Goal: Task Accomplishment & Management: Manage account settings

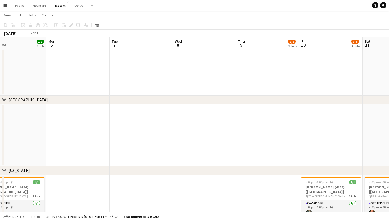
scroll to position [0, 123]
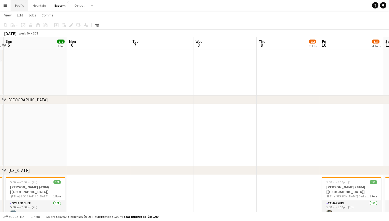
click at [19, 7] on button "Pacific Close" at bounding box center [19, 5] width 17 height 10
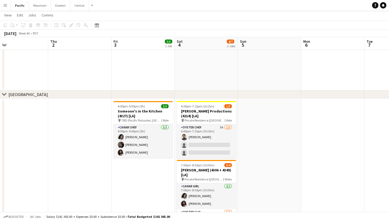
scroll to position [0, 140]
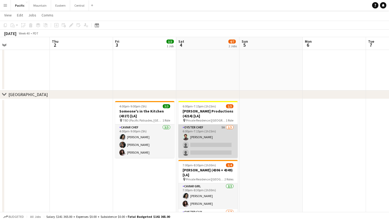
click at [193, 138] on app-card-role "Oyster Chef 5A [DATE] 6:00pm-7:15pm (1h15m) [PERSON_NAME] single-neutral-action…" at bounding box center [208, 140] width 59 height 33
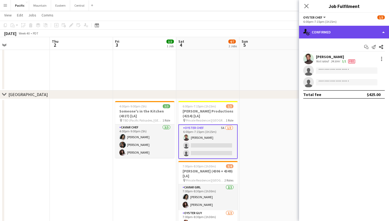
click at [360, 34] on div "single-neutral-actions-check-2 Confirmed" at bounding box center [344, 32] width 90 height 13
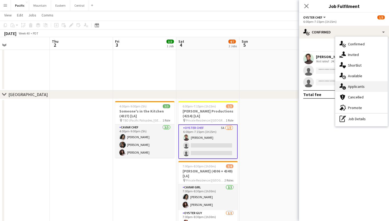
click at [365, 88] on div "single-neutral-actions-information Applicants" at bounding box center [362, 86] width 52 height 11
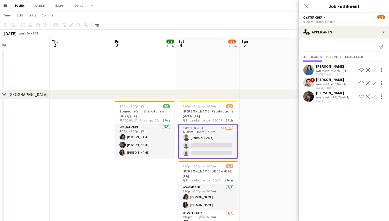
click at [224, 135] on app-card-role "Oyster Chef 5A [DATE] 6:00pm-7:15pm (1h15m) [PERSON_NAME] single-neutral-action…" at bounding box center [208, 141] width 59 height 34
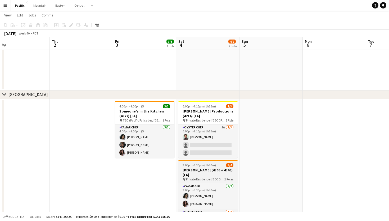
click at [198, 161] on app-job-card "7:00pm-8:30pm (1h30m) 3/4 [PERSON_NAME] (4306 + 4349) [LA] pin Private Residenc…" at bounding box center [208, 197] width 59 height 75
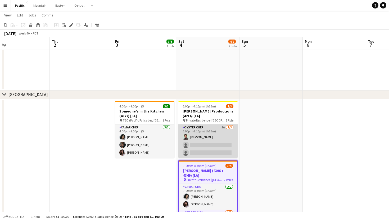
click at [217, 142] on app-card-role "Oyster Chef 5A [DATE] 6:00pm-7:15pm (1h15m) [PERSON_NAME] single-neutral-action…" at bounding box center [208, 140] width 59 height 33
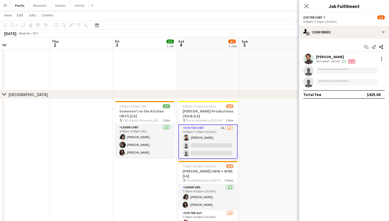
click at [331, 74] on app-invite-slot "single-neutral-actions" at bounding box center [344, 70] width 90 height 11
click at [335, 70] on input at bounding box center [346, 70] width 61 height 6
click at [308, 3] on app-icon "Close pop-in" at bounding box center [307, 6] width 8 height 8
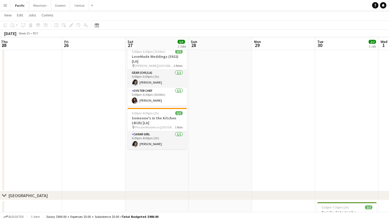
scroll to position [136, 0]
click at [55, 3] on button "Eastern Close" at bounding box center [60, 5] width 19 height 10
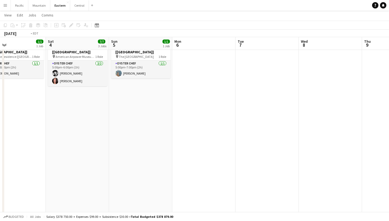
scroll to position [0, 153]
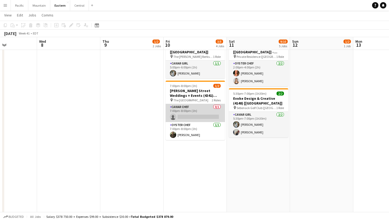
click at [211, 109] on app-card-role "Caviar Chef 0/1 7:00pm-8:00pm (1h) single-neutral-actions" at bounding box center [195, 113] width 59 height 18
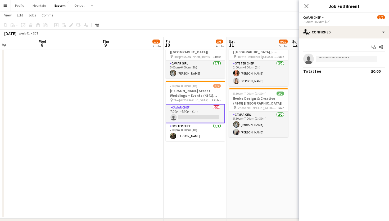
click at [327, 55] on app-invite-slot "single-neutral-actions" at bounding box center [344, 59] width 90 height 11
click at [328, 59] on input at bounding box center [346, 59] width 61 height 6
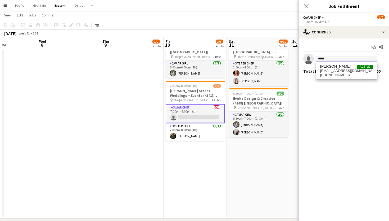
type input "*****"
drag, startPoint x: 316, startPoint y: 63, endPoint x: 340, endPoint y: 68, distance: 25.3
click at [340, 68] on span "[PERSON_NAME]" at bounding box center [336, 66] width 30 height 5
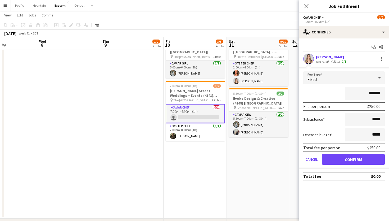
click at [356, 158] on button "Confirm" at bounding box center [353, 159] width 63 height 11
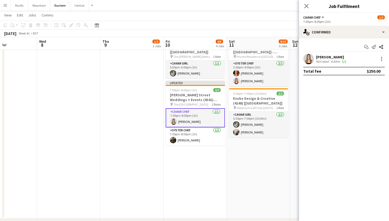
click at [311, 4] on div "Close pop-in" at bounding box center [306, 6] width 15 height 12
click at [305, 4] on icon at bounding box center [307, 6] width 4 height 4
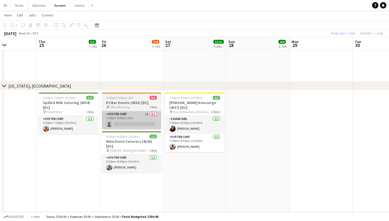
scroll to position [660, 0]
click at [132, 124] on app-card-role "Oyster Chef 1A 0/1 5:00pm-8:00pm (3h) single-neutral-actions" at bounding box center [131, 120] width 59 height 18
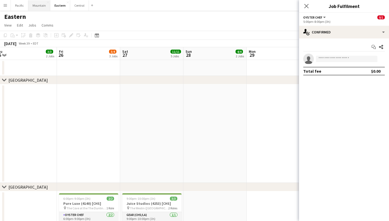
scroll to position [0, 204]
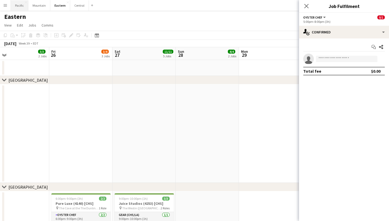
click at [18, 7] on button "Pacific Close" at bounding box center [19, 5] width 17 height 10
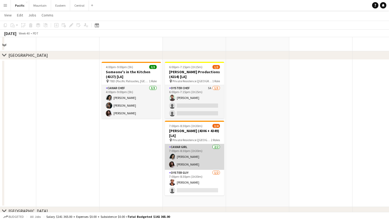
scroll to position [89, 0]
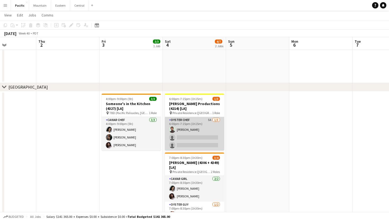
click at [198, 138] on app-card-role "Oyster Chef 5A [DATE] 6:00pm-7:15pm (1h15m) [PERSON_NAME] single-neutral-action…" at bounding box center [194, 133] width 59 height 33
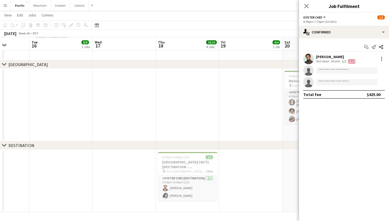
scroll to position [332, 0]
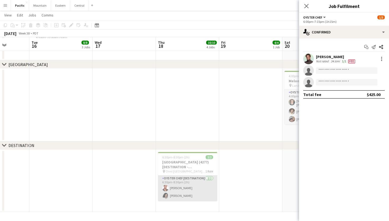
click at [192, 186] on app-card-role "Oyster Chef [DESTINATION] [DATE] 6:30pm-8:30pm (2h) [PERSON_NAME] [PERSON_NAME]" at bounding box center [187, 188] width 59 height 26
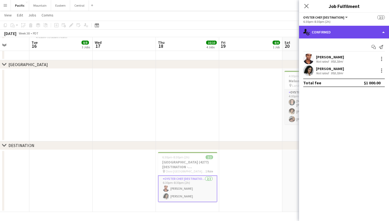
click at [340, 35] on div "single-neutral-actions-check-2 Confirmed" at bounding box center [344, 32] width 90 height 13
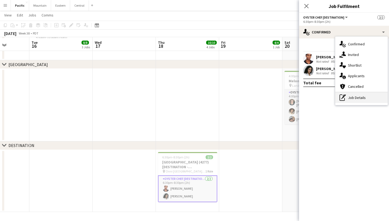
click at [350, 94] on div "pen-write Job Details" at bounding box center [362, 97] width 52 height 11
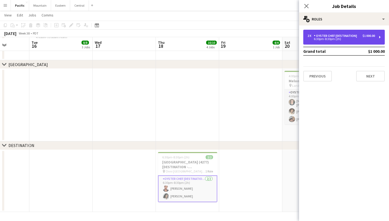
click at [379, 37] on div "2 x Oyster Chef [DESTINATION] $1 000.00 6:30pm-8:30pm (2h)" at bounding box center [345, 37] width 82 height 15
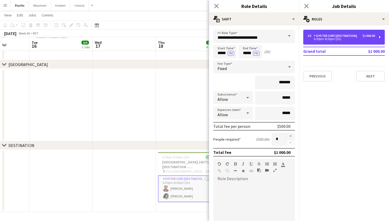
scroll to position [0, 0]
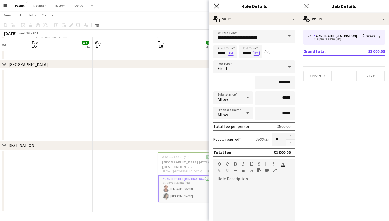
click at [215, 5] on icon at bounding box center [216, 5] width 5 height 5
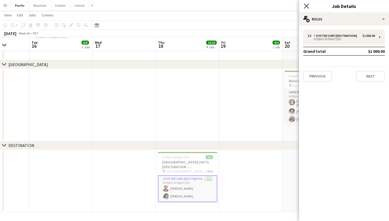
click at [307, 6] on icon "Close pop-in" at bounding box center [306, 5] width 5 height 5
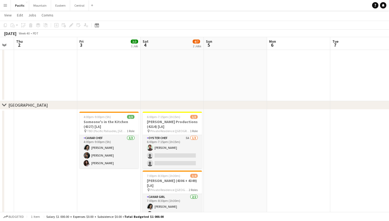
scroll to position [67, 0]
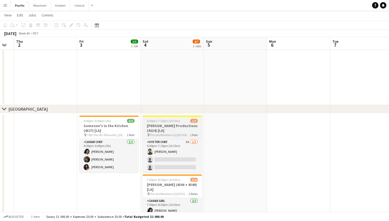
click at [183, 128] on h3 "[PERSON_NAME] Productions (4214) [LA]" at bounding box center [172, 128] width 59 height 10
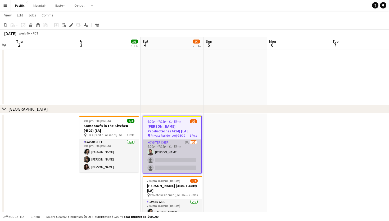
click at [186, 147] on app-card-role "Oyster Chef 5A [DATE] 6:00pm-7:15pm (1h15m) [PERSON_NAME] single-neutral-action…" at bounding box center [172, 155] width 58 height 33
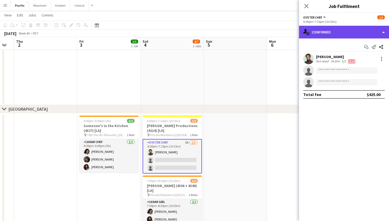
click at [372, 33] on div "single-neutral-actions-check-2 Confirmed" at bounding box center [344, 32] width 90 height 13
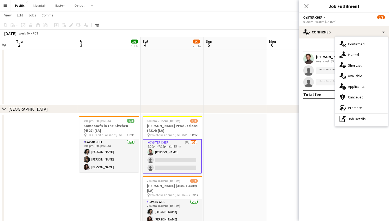
click at [319, 161] on mat-expansion-panel "check Confirmed Start chat Send notification Share [PERSON_NAME] Not rated 34.6…" at bounding box center [344, 129] width 90 height 182
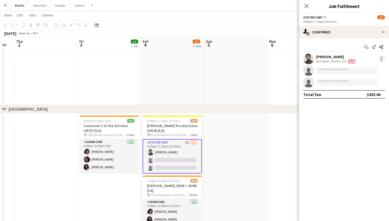
click at [381, 58] on div at bounding box center [382, 59] width 6 height 6
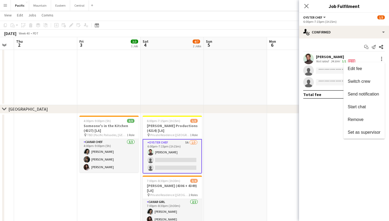
click at [348, 185] on div at bounding box center [194, 110] width 389 height 221
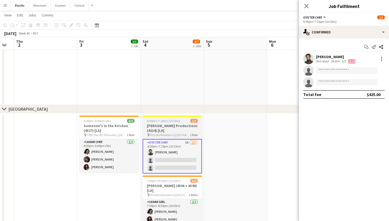
click at [172, 130] on h3 "[PERSON_NAME] Productions (4214) [LA]" at bounding box center [172, 128] width 59 height 10
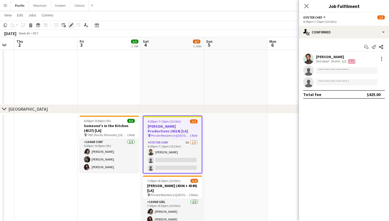
click at [72, 25] on icon at bounding box center [71, 25] width 3 height 3
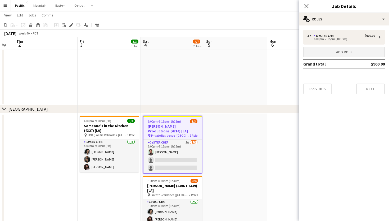
click at [355, 53] on button "Add role" at bounding box center [345, 52] width 82 height 11
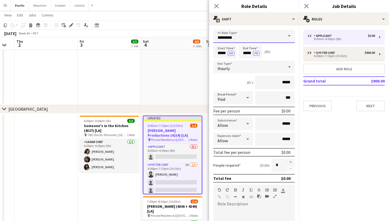
click at [235, 38] on input "*********" at bounding box center [255, 36] width 82 height 13
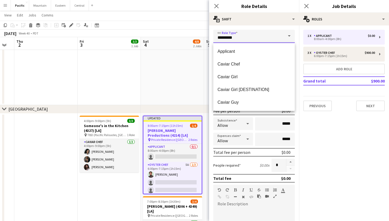
click at [235, 38] on input "*********" at bounding box center [255, 36] width 82 height 13
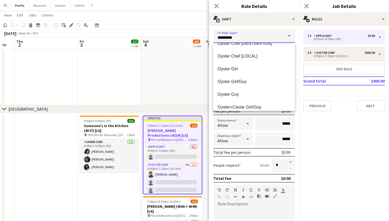
scroll to position [211, 0]
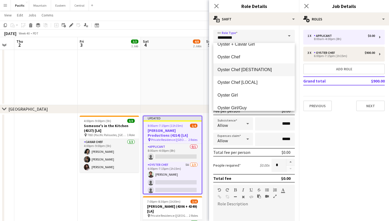
click at [244, 69] on span "Oyster Chef [DESTINATION]" at bounding box center [254, 69] width 73 height 5
type input "**********"
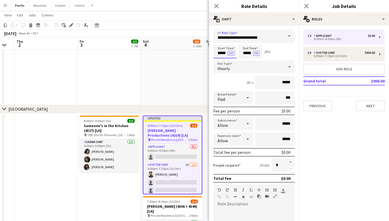
click at [223, 54] on input "*****" at bounding box center [225, 51] width 23 height 13
click at [222, 54] on input "*****" at bounding box center [225, 51] width 23 height 13
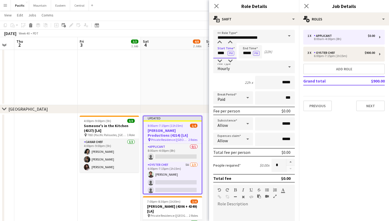
type input "****"
click at [247, 52] on input "*****" at bounding box center [250, 51] width 23 height 13
type input "****"
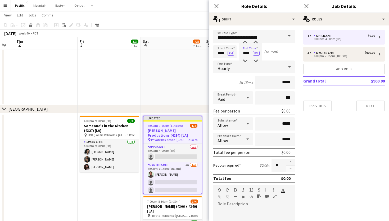
click at [256, 65] on div "Hourly" at bounding box center [249, 66] width 71 height 13
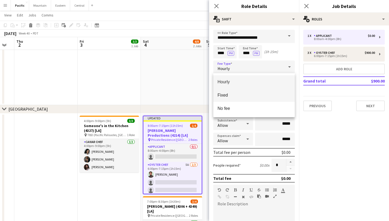
click at [234, 94] on span "Fixed" at bounding box center [254, 94] width 73 height 5
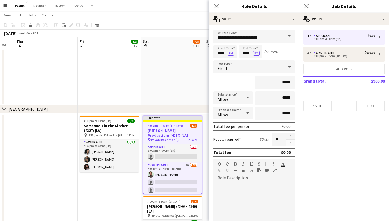
click at [274, 86] on input "*****" at bounding box center [275, 82] width 40 height 13
click at [283, 79] on input "*****" at bounding box center [275, 82] width 40 height 13
type input "****"
click at [288, 137] on button "button" at bounding box center [291, 135] width 8 height 7
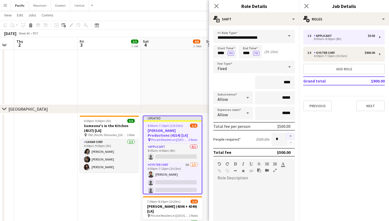
type input "*"
click at [269, 185] on div at bounding box center [255, 214] width 82 height 64
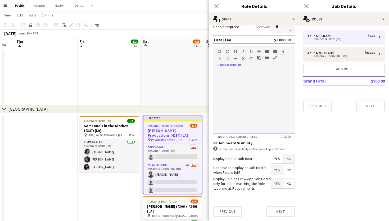
scroll to position [112, 0]
click at [278, 173] on span "Yes" at bounding box center [277, 170] width 12 height 10
click at [274, 212] on button "Next" at bounding box center [280, 211] width 29 height 11
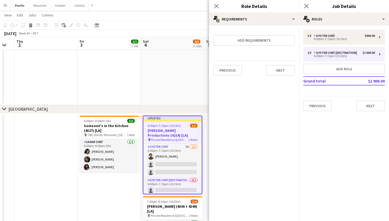
scroll to position [0, 0]
click at [190, 183] on app-card-role "Oyster Chef [DESTINATION] 0/2 6:00pm-7:15pm (1h15m) single-neutral-actions sing…" at bounding box center [173, 190] width 58 height 26
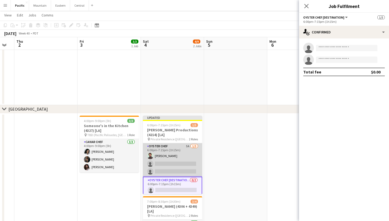
click at [180, 163] on app-card-role "Oyster Chef 5A [DATE] 6:00pm-7:15pm (1h15m) [PERSON_NAME] single-neutral-action…" at bounding box center [172, 159] width 59 height 33
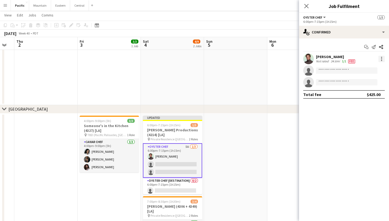
click at [380, 56] on div at bounding box center [382, 59] width 6 height 6
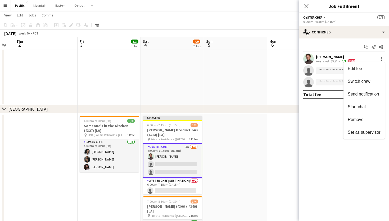
click at [191, 134] on div at bounding box center [194, 110] width 389 height 221
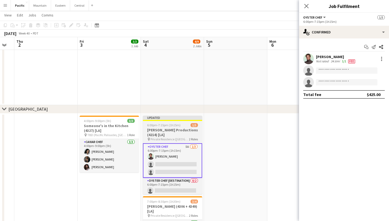
click at [185, 134] on h3 "[PERSON_NAME] Productions (4214) [LA]" at bounding box center [172, 132] width 59 height 10
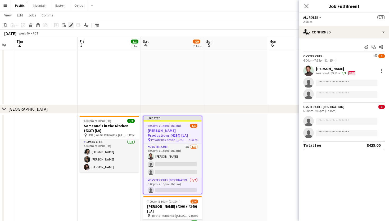
click at [71, 25] on icon at bounding box center [71, 25] width 3 height 3
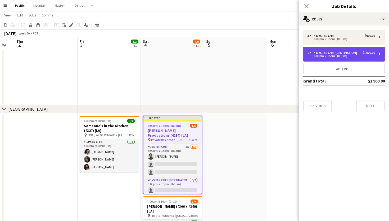
click at [376, 51] on div "2 x Oyster Chef [DESTINATION] $1 000.00 6:00pm-7:15pm (1h15m)" at bounding box center [345, 54] width 82 height 15
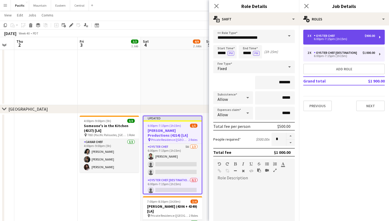
click at [367, 34] on div "$900.00" at bounding box center [370, 36] width 10 height 4
type input "**********"
type input "*******"
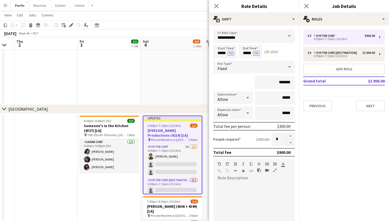
click at [292, 143] on button "button" at bounding box center [291, 142] width 8 height 7
type input "*"
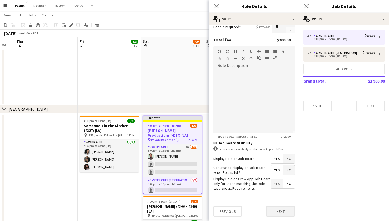
scroll to position [112, 0]
click at [283, 210] on button "Next" at bounding box center [280, 211] width 29 height 11
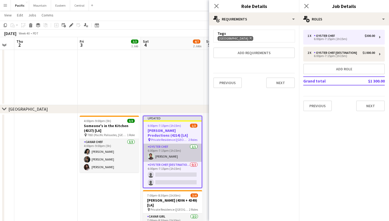
click at [193, 148] on app-card-role "Oyster Chef [DATE] 6:00pm-7:15pm (1h15m) [PERSON_NAME]" at bounding box center [173, 153] width 58 height 18
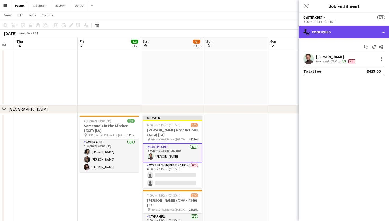
click at [338, 31] on div "single-neutral-actions-check-2 Confirmed" at bounding box center [344, 32] width 90 height 13
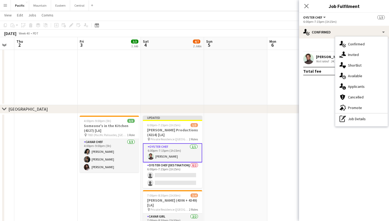
click at [322, 101] on mat-expansion-panel "check Confirmed Start chat Send notification Share [PERSON_NAME] Not rated 34.6…" at bounding box center [344, 129] width 90 height 182
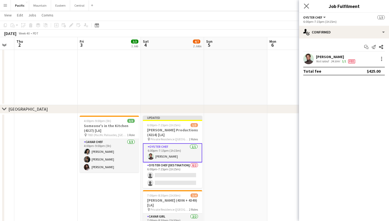
click at [306, 9] on app-icon "Close pop-in" at bounding box center [307, 6] width 8 height 8
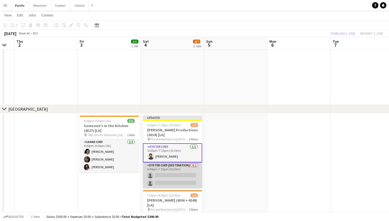
click at [181, 173] on app-card-role "Oyster Chef [DESTINATION] 0/2 6:00pm-7:15pm (1h15m) single-neutral-actions sing…" at bounding box center [172, 175] width 59 height 26
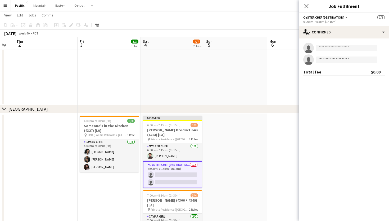
click at [336, 50] on input at bounding box center [346, 48] width 61 height 6
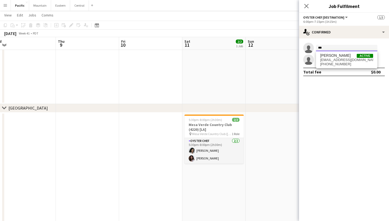
scroll to position [0, 201]
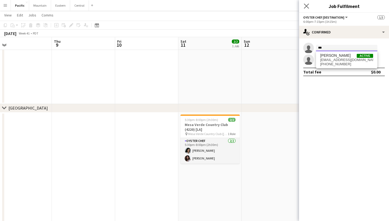
type input "***"
click at [307, 3] on app-icon "Close pop-in" at bounding box center [307, 6] width 8 height 8
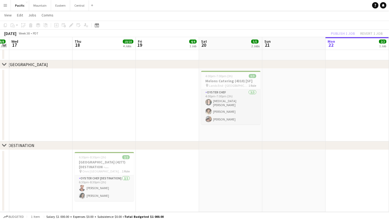
scroll to position [331, 0]
click at [121, 171] on span "Onni [GEOGRAPHIC_DATA] ([GEOGRAPHIC_DATA], [GEOGRAPHIC_DATA])" at bounding box center [102, 171] width 40 height 4
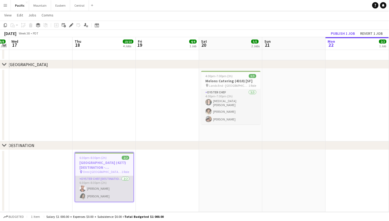
click at [115, 193] on app-card-role "Oyster Chef [DESTINATION] [DATE] 6:30pm-8:30pm (2h) [PERSON_NAME] [PERSON_NAME]" at bounding box center [104, 189] width 58 height 26
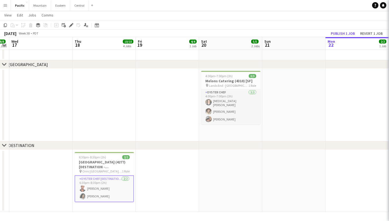
scroll to position [0, 118]
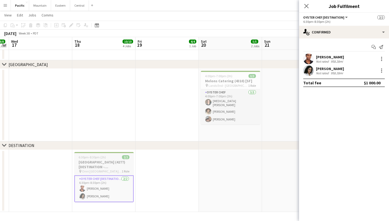
click at [120, 163] on h3 "[GEOGRAPHIC_DATA] (4277) [DESTINATION - [GEOGRAPHIC_DATA], [GEOGRAPHIC_DATA]]" at bounding box center [103, 164] width 59 height 10
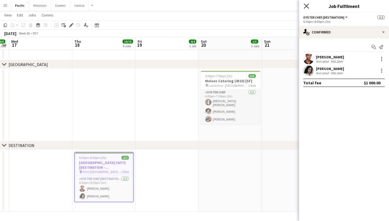
click at [308, 5] on icon at bounding box center [306, 5] width 5 height 5
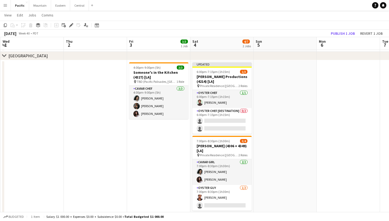
scroll to position [117, 0]
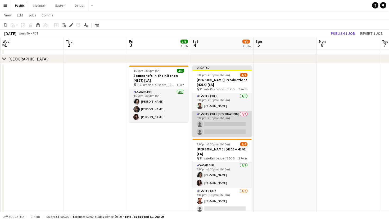
click at [218, 123] on app-card-role "Oyster Chef [DESTINATION] 0/2 6:00pm-7:15pm (1h15m) single-neutral-actions sing…" at bounding box center [222, 124] width 59 height 26
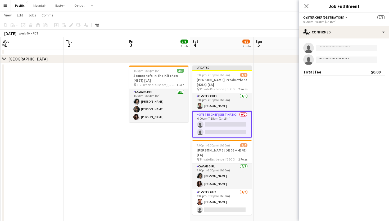
click at [343, 48] on input at bounding box center [346, 48] width 61 height 6
type input "***"
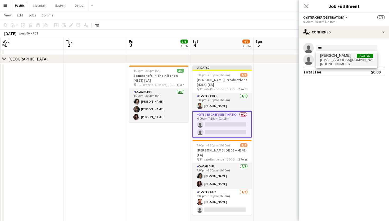
click at [339, 61] on span "[EMAIL_ADDRESS][DOMAIN_NAME]" at bounding box center [347, 60] width 53 height 4
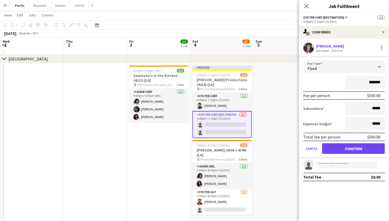
click at [346, 150] on button "Confirm" at bounding box center [353, 148] width 63 height 11
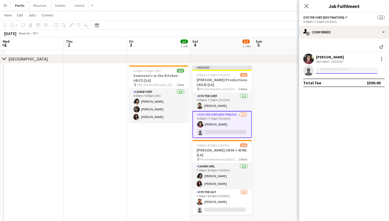
click at [343, 70] on input at bounding box center [346, 70] width 61 height 6
type input "*****"
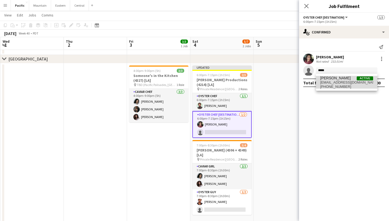
drag, startPoint x: 343, startPoint y: 70, endPoint x: 352, endPoint y: 85, distance: 18.0
click at [352, 85] on span "[PHONE_NUMBER]" at bounding box center [347, 87] width 53 height 4
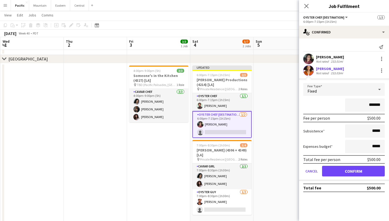
click at [341, 169] on button "Confirm" at bounding box center [353, 171] width 63 height 11
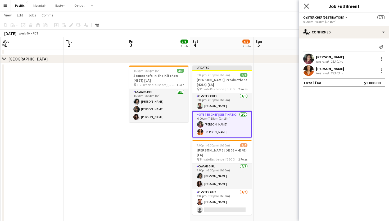
click at [308, 6] on icon "Close pop-in" at bounding box center [306, 5] width 5 height 5
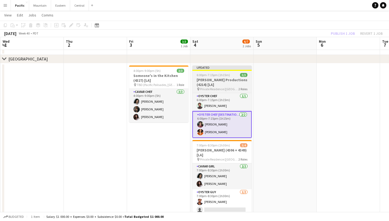
click at [236, 79] on h3 "[PERSON_NAME] Productions (4214) [LA]" at bounding box center [222, 82] width 59 height 10
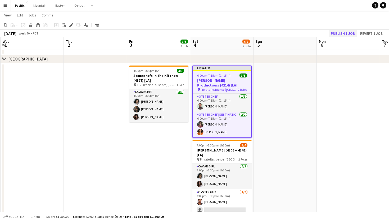
click at [346, 34] on button "Publish 1 job" at bounding box center [343, 33] width 28 height 7
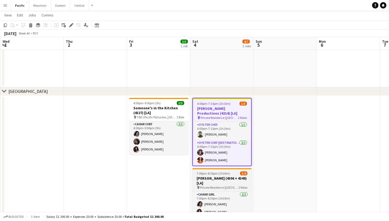
scroll to position [85, 0]
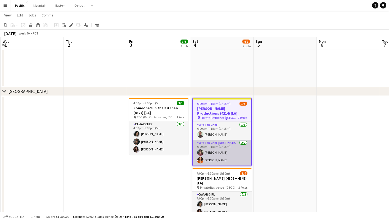
click at [239, 148] on app-card-role "Oyster Chef [DESTINATION] [DATE] 6:00pm-7:15pm (1h15m) Tea [PERSON_NAME] [PERSO…" at bounding box center [222, 153] width 58 height 26
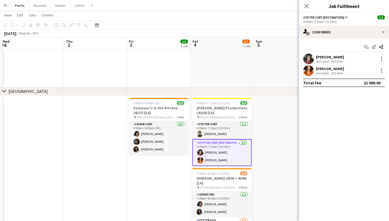
click at [270, 118] on app-date-cell at bounding box center [285, 202] width 63 height 212
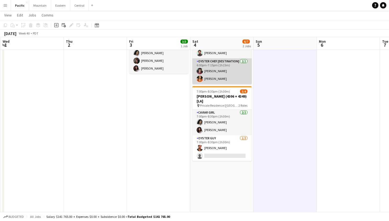
scroll to position [166, 0]
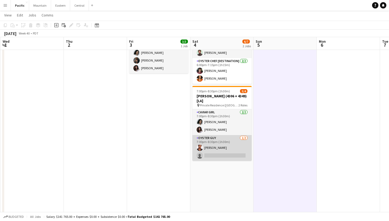
click at [235, 146] on app-card-role "Oyster Guy [DATE] 7:00pm-8:30pm (1h30m) [PERSON_NAME] single-neutral-actions" at bounding box center [222, 148] width 59 height 26
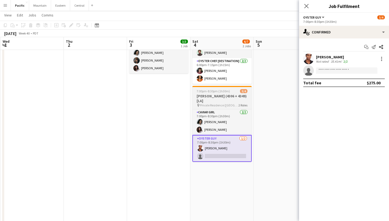
click at [228, 95] on h3 "[PERSON_NAME] (4306 + 4349) [LA]" at bounding box center [222, 99] width 59 height 10
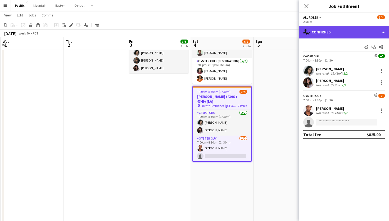
click at [318, 33] on div "single-neutral-actions-check-2 Confirmed" at bounding box center [344, 32] width 90 height 13
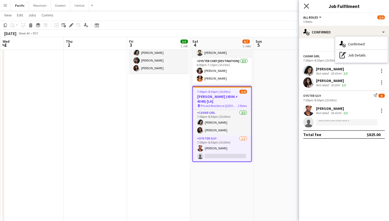
click at [308, 6] on icon "Close pop-in" at bounding box center [306, 5] width 5 height 5
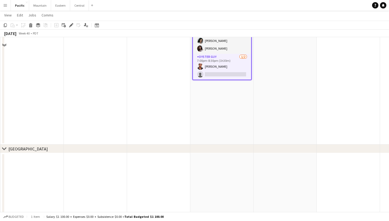
scroll to position [128, 0]
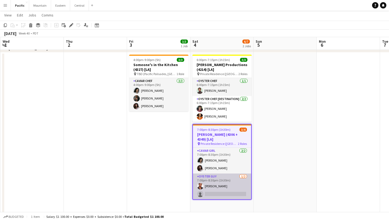
click at [216, 193] on app-card-role "Oyster Guy [DATE] 7:00pm-8:30pm (1h30m) [PERSON_NAME] single-neutral-actions" at bounding box center [222, 186] width 58 height 26
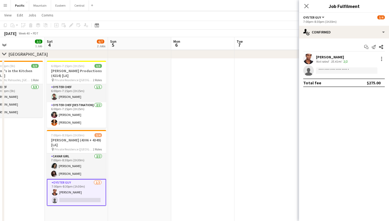
scroll to position [0, 226]
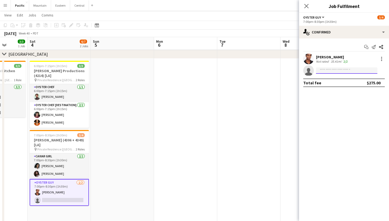
click at [360, 69] on input at bounding box center [346, 70] width 61 height 6
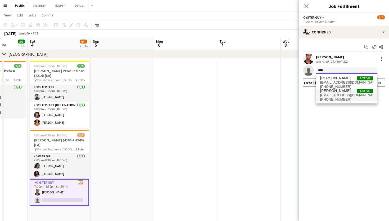
type input "****"
click at [346, 93] on span "[PERSON_NAME] Active" at bounding box center [347, 90] width 53 height 5
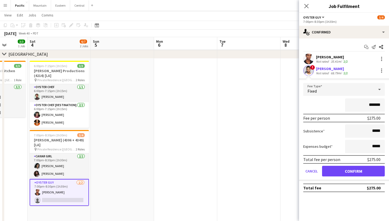
click at [343, 172] on button "Confirm" at bounding box center [353, 171] width 63 height 11
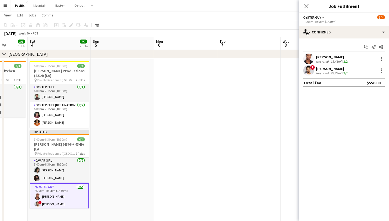
click at [308, 9] on div "Close pop-in" at bounding box center [306, 6] width 15 height 12
click at [307, 6] on icon "Close pop-in" at bounding box center [306, 5] width 5 height 5
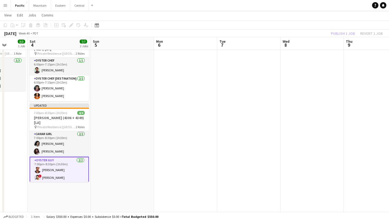
scroll to position [148, 0]
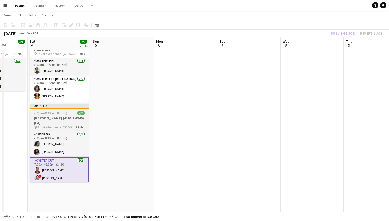
click at [71, 112] on div "7:00pm-8:30pm (1h30m) 4/4" at bounding box center [59, 113] width 59 height 4
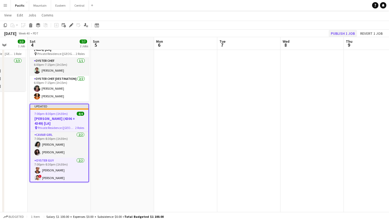
click at [336, 32] on button "Publish 1 job" at bounding box center [343, 33] width 28 height 7
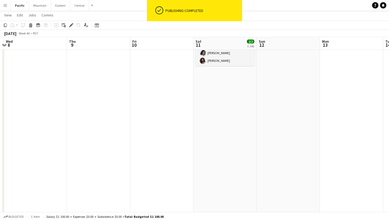
scroll to position [0, 236]
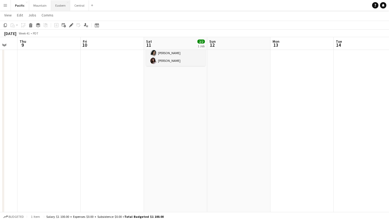
click at [62, 8] on button "Eastern Close" at bounding box center [60, 5] width 19 height 10
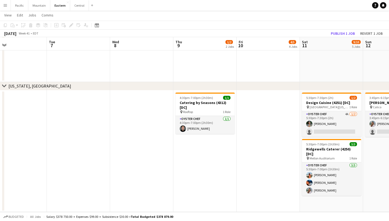
scroll to position [660, 0]
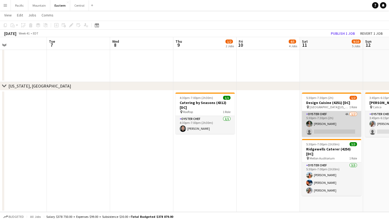
click at [324, 124] on app-card-role "Oyster Chef 4A [DATE] 5:30pm-7:30pm (2h) [PERSON_NAME] single-neutral-actions" at bounding box center [331, 124] width 59 height 26
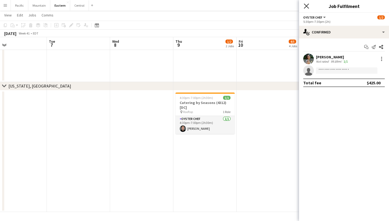
click at [307, 7] on icon "Close pop-in" at bounding box center [306, 5] width 5 height 5
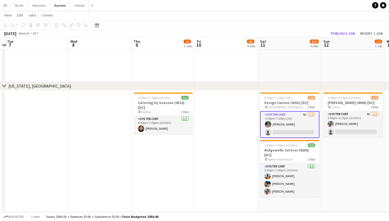
scroll to position [0, 186]
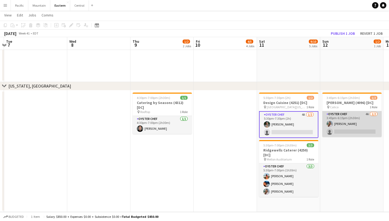
click at [334, 118] on app-card-role "Oyster Chef 4A [DATE] 3:45pm-6:15pm (2h30m) [PERSON_NAME] single-neutral-actions" at bounding box center [352, 124] width 59 height 26
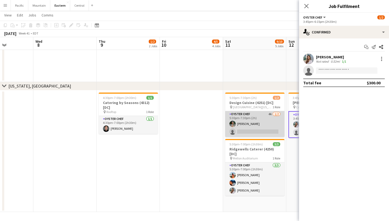
scroll to position [0, 243]
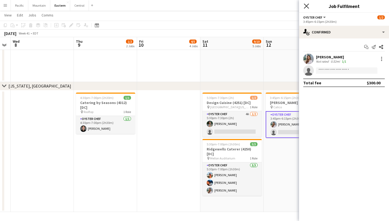
click at [309, 8] on icon at bounding box center [306, 5] width 5 height 5
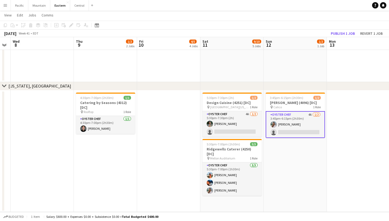
click at [3, 7] on button "Menu" at bounding box center [5, 5] width 11 height 11
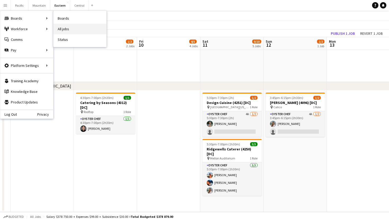
click at [64, 29] on link "All jobs" at bounding box center [80, 29] width 53 height 11
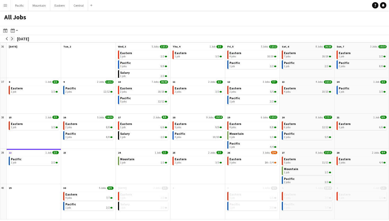
click at [11, 37] on app-icon "arrow-right" at bounding box center [12, 38] width 3 height 3
